Goal: Use online tool/utility: Utilize a website feature to perform a specific function

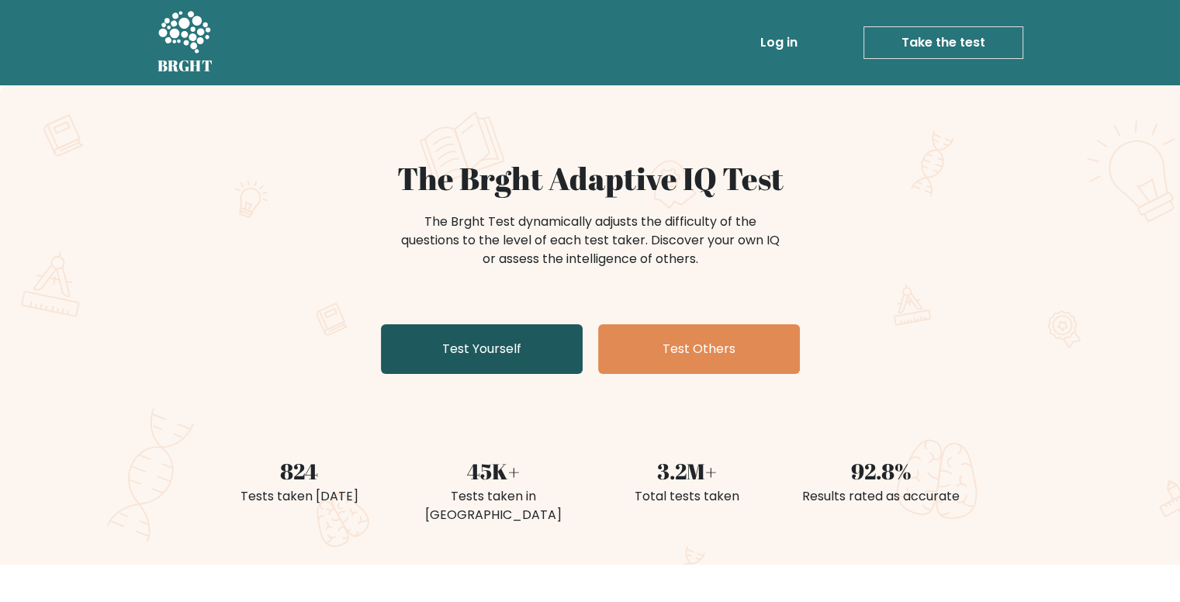
click at [503, 350] on link "Test Yourself" at bounding box center [482, 349] width 202 height 50
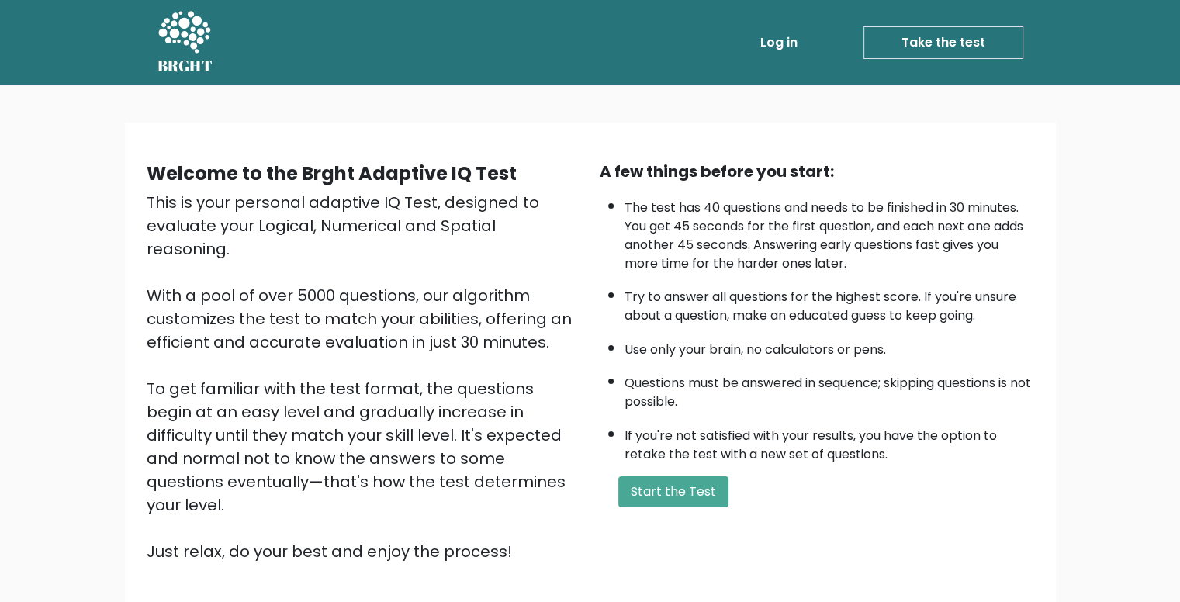
drag, startPoint x: 651, startPoint y: 484, endPoint x: 848, endPoint y: 63, distance: 465.0
click at [821, 178] on div "A few things before you start: The test has 40 questions and needs to be finish…" at bounding box center [816, 361] width 453 height 403
click at [897, 47] on link "Take the test" at bounding box center [943, 42] width 160 height 33
click at [660, 482] on button "Start the Test" at bounding box center [673, 491] width 110 height 31
